Goal: Transaction & Acquisition: Book appointment/travel/reservation

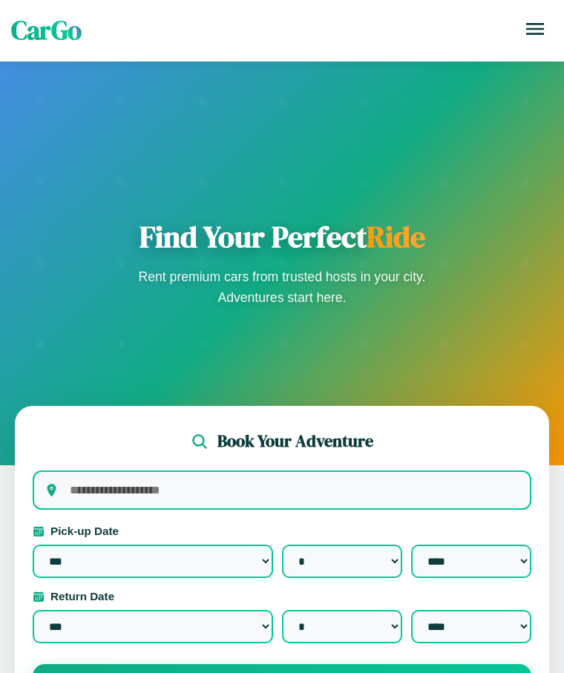
select select "*"
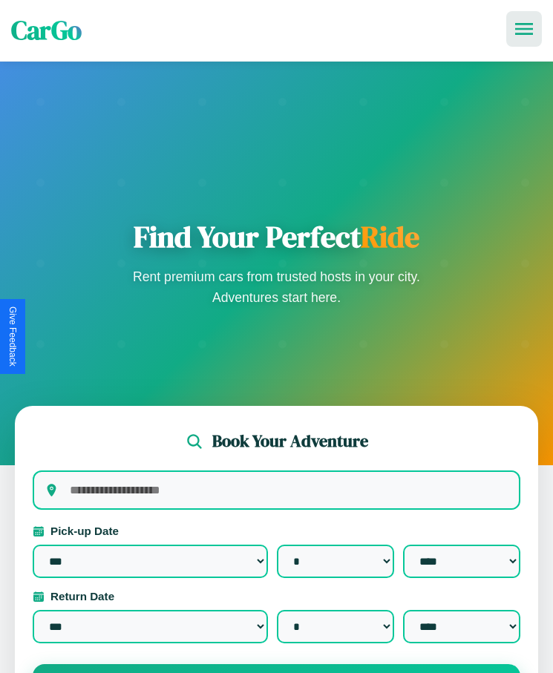
click at [524, 29] on icon at bounding box center [524, 29] width 18 height 12
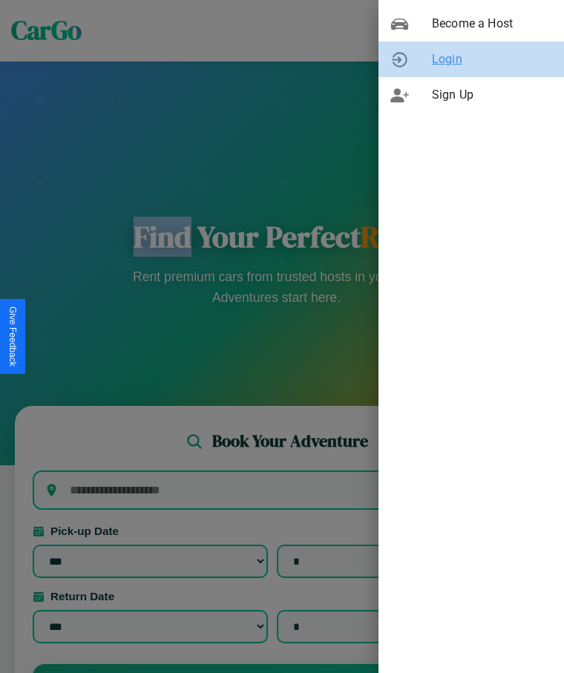
click at [471, 59] on span "Login" at bounding box center [492, 59] width 120 height 18
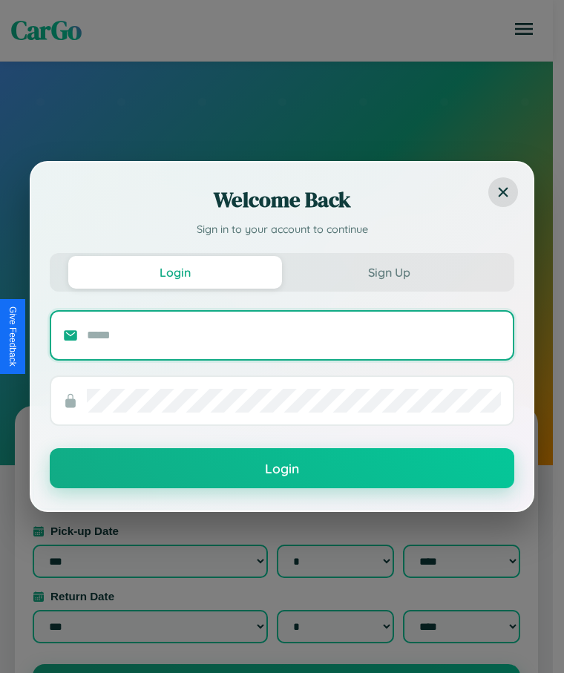
click at [294, 334] on input "text" at bounding box center [294, 335] width 414 height 24
type input "**********"
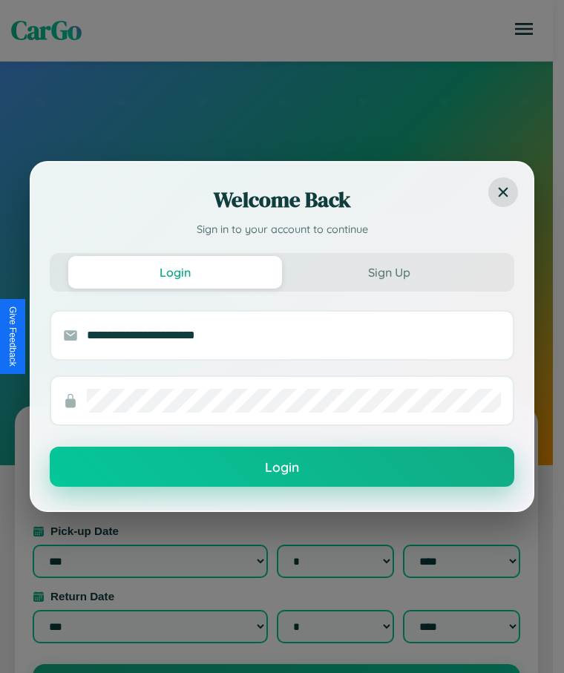
click at [282, 467] on button "Login" at bounding box center [282, 466] width 464 height 40
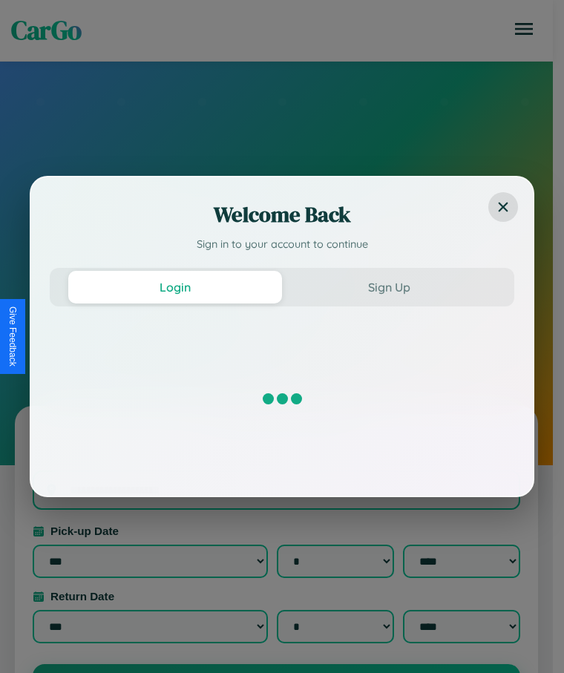
select select "*"
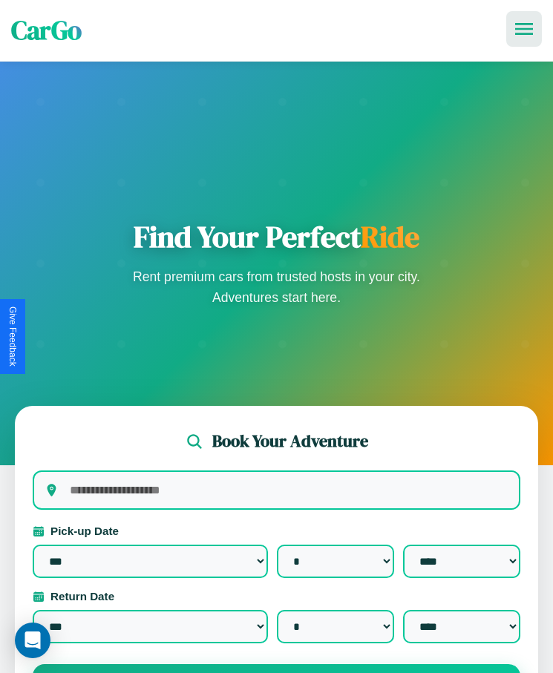
click at [524, 29] on icon at bounding box center [524, 29] width 18 height 12
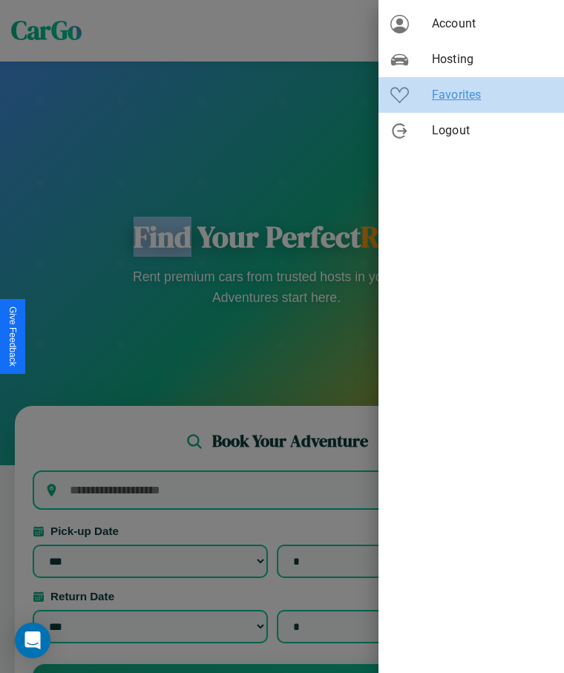
click at [471, 95] on span "Favorites" at bounding box center [492, 95] width 120 height 18
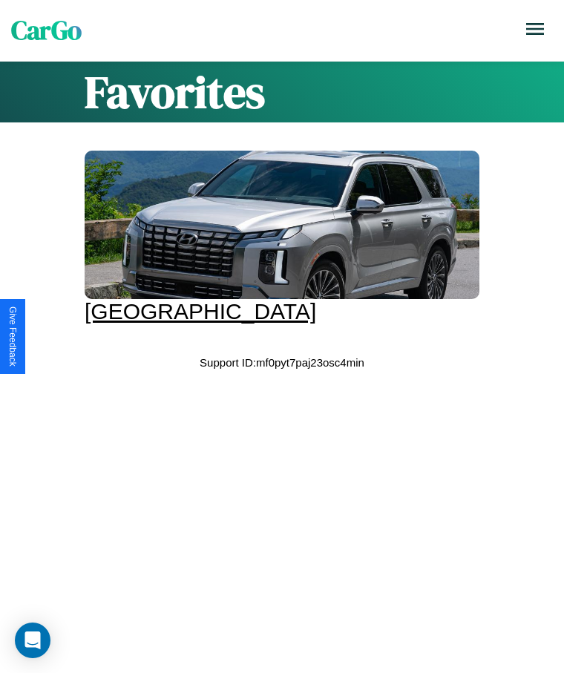
click at [276, 237] on div at bounding box center [282, 225] width 395 height 148
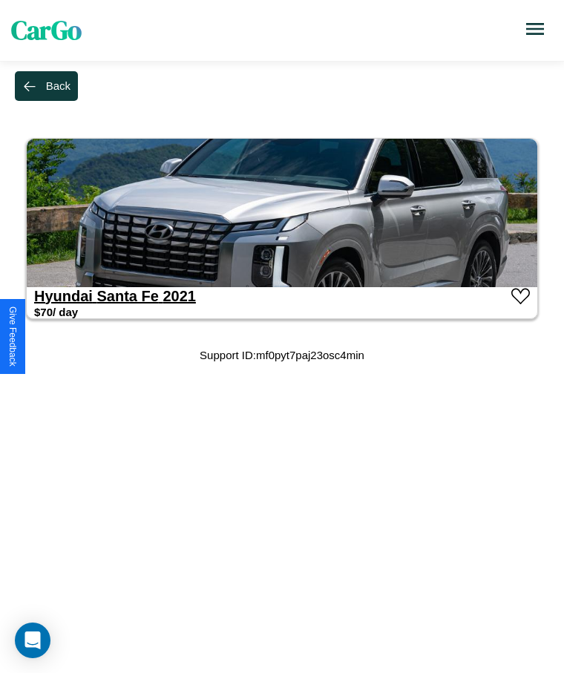
click at [63, 295] on link "Hyundai Santa Fe 2021" at bounding box center [115, 296] width 162 height 16
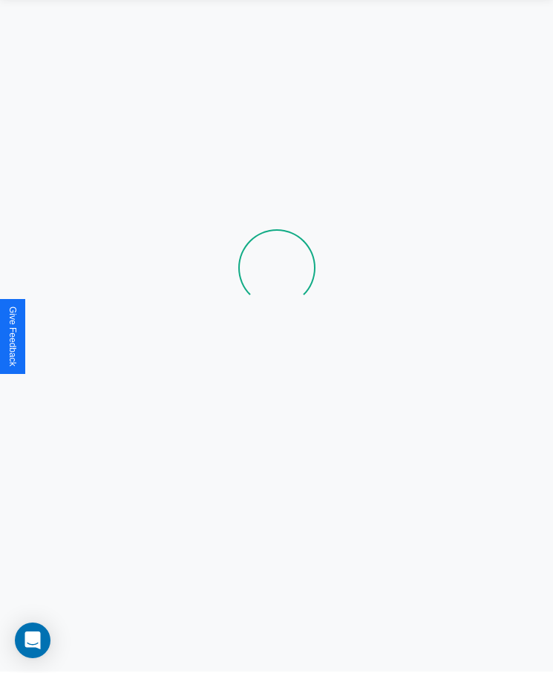
scroll to position [82, 0]
